Goal: Task Accomplishment & Management: Complete application form

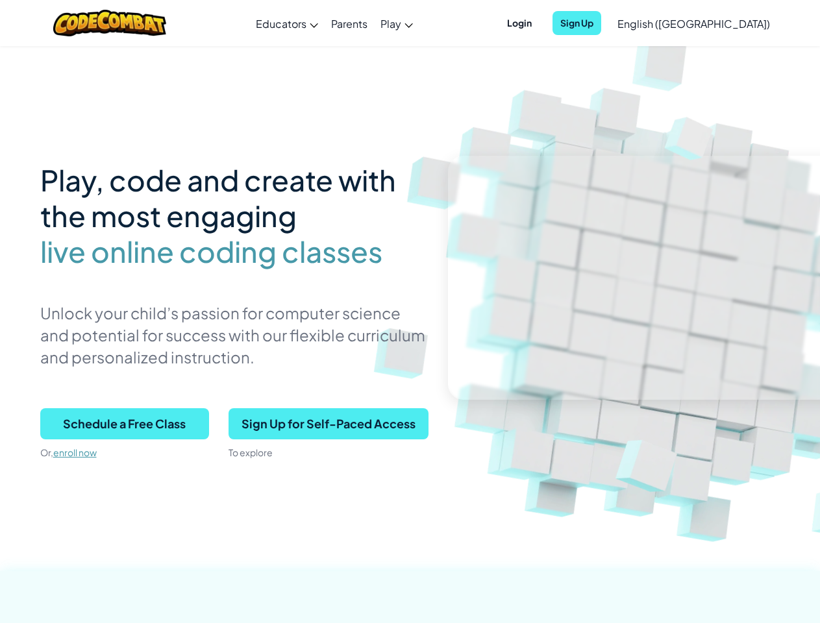
click at [410, 312] on p "Unlock your child’s passion for computer science and potential for success with…" at bounding box center [234, 335] width 388 height 66
click at [540, 23] on span "Login" at bounding box center [519, 23] width 40 height 24
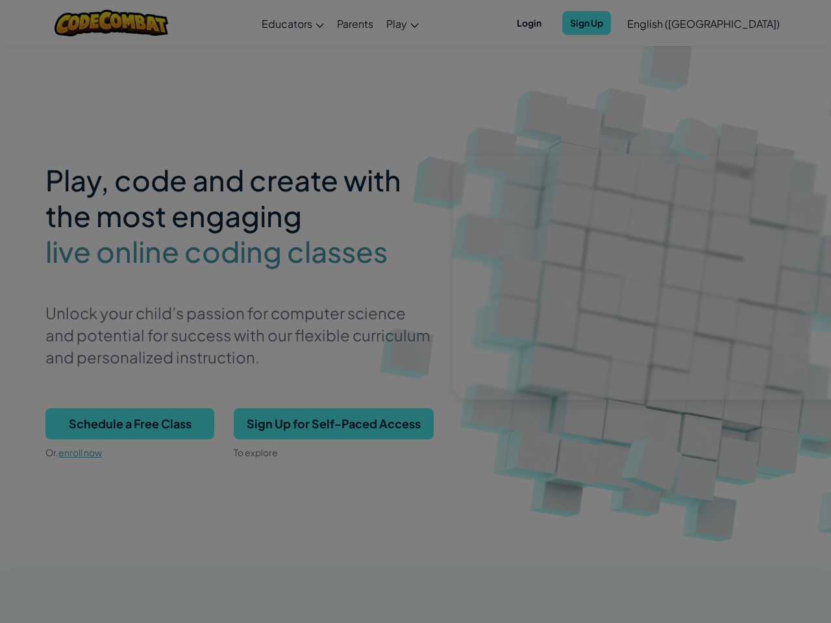
click at [599, 23] on div at bounding box center [415, 311] width 831 height 623
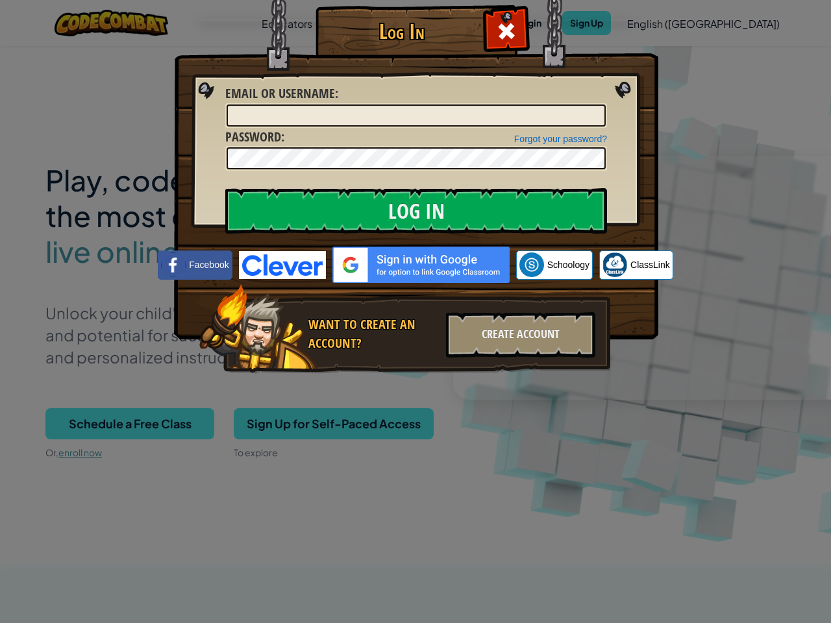
click at [657, 23] on div "Log In Unknown Error Email or Username : Forgot your password? Password : Log I…" at bounding box center [415, 311] width 831 height 623
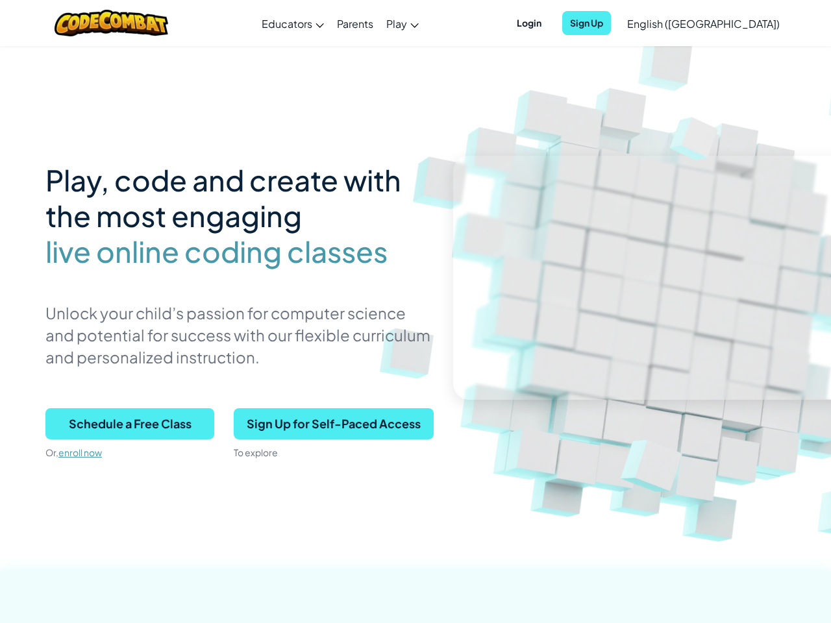
click at [726, 23] on span "English ([GEOGRAPHIC_DATA])" at bounding box center [703, 24] width 153 height 14
click at [125, 424] on span "Schedule a Free Class" at bounding box center [129, 423] width 169 height 31
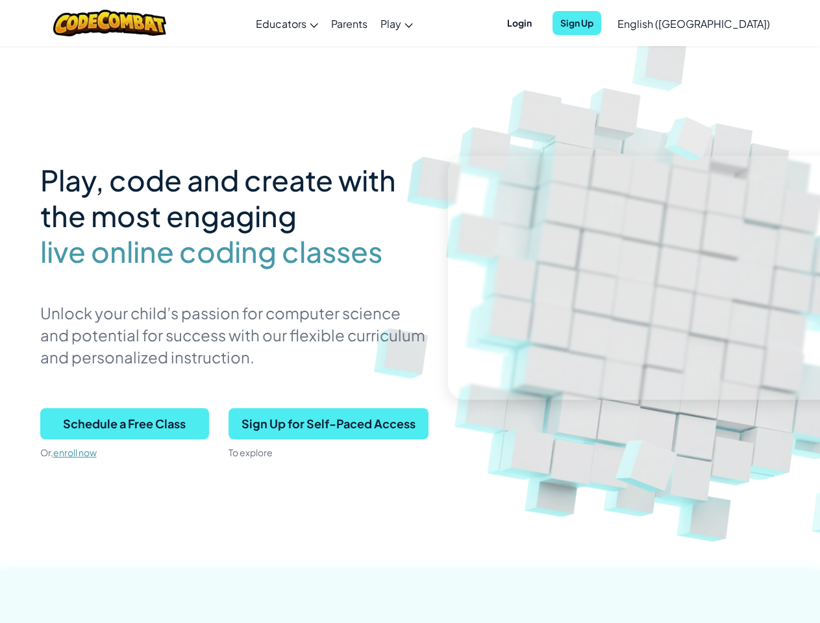
click at [125, 424] on span "Schedule a Free Class" at bounding box center [124, 423] width 169 height 31
click at [328, 424] on span "Sign Up for Self-Paced Access" at bounding box center [329, 423] width 200 height 31
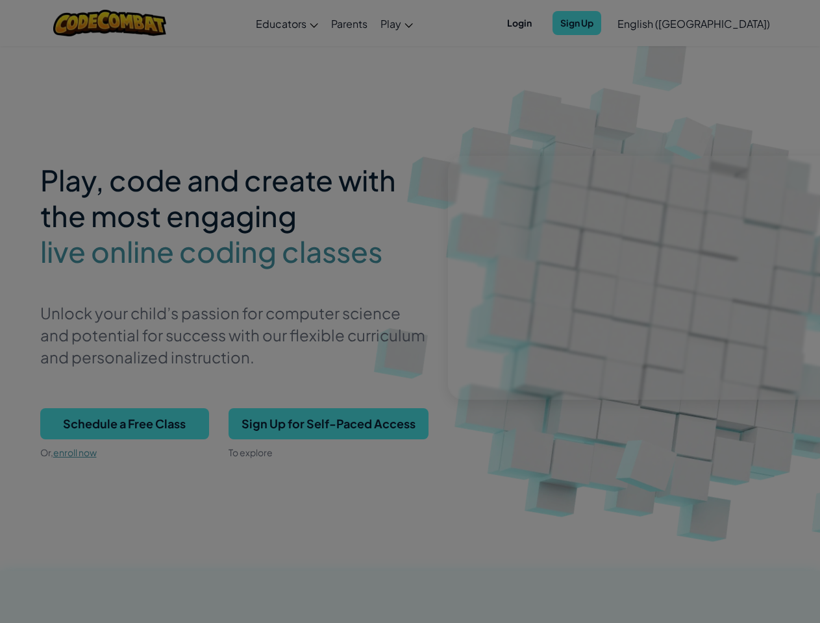
click at [0, 0] on div "Create Individual Account Enter your birthdate: Month January February March Ap…" at bounding box center [0, 0] width 0 height 0
